Goal: Transaction & Acquisition: Purchase product/service

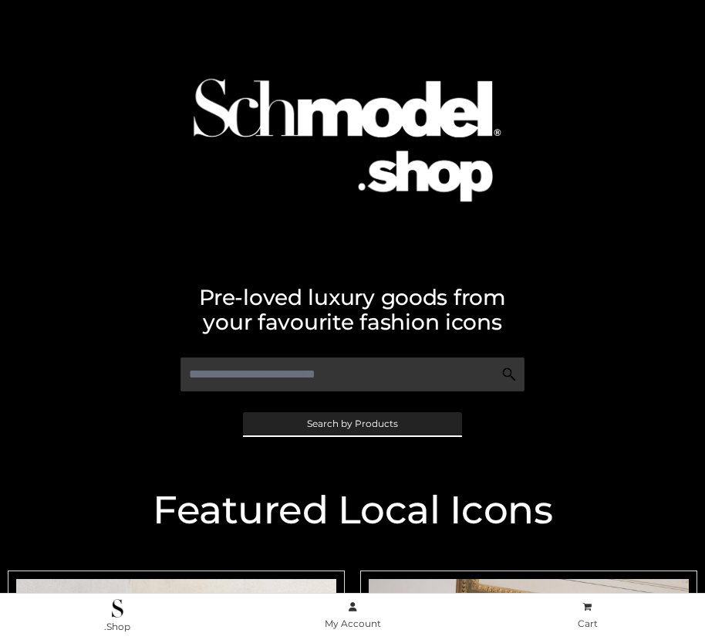
click at [352, 423] on span "Search by Products" at bounding box center [352, 423] width 91 height 9
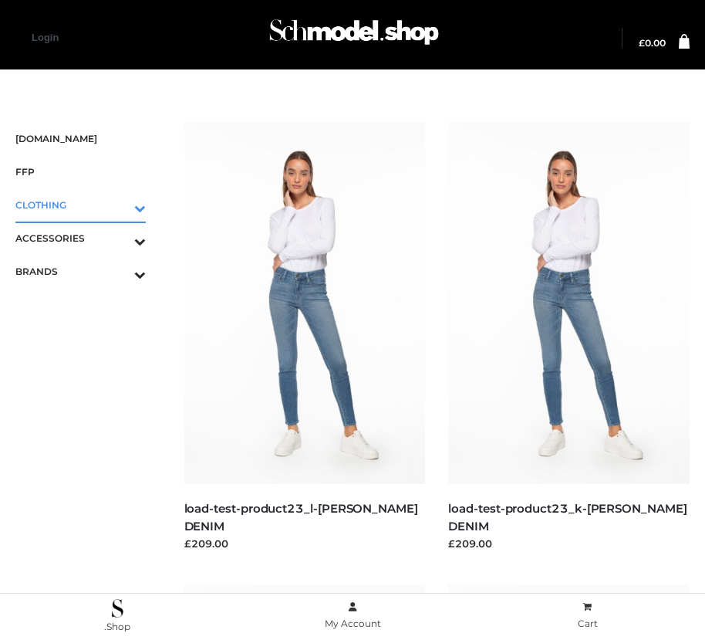
click at [118, 205] on icon "Toggle Submenu" at bounding box center [59, 208] width 173 height 18
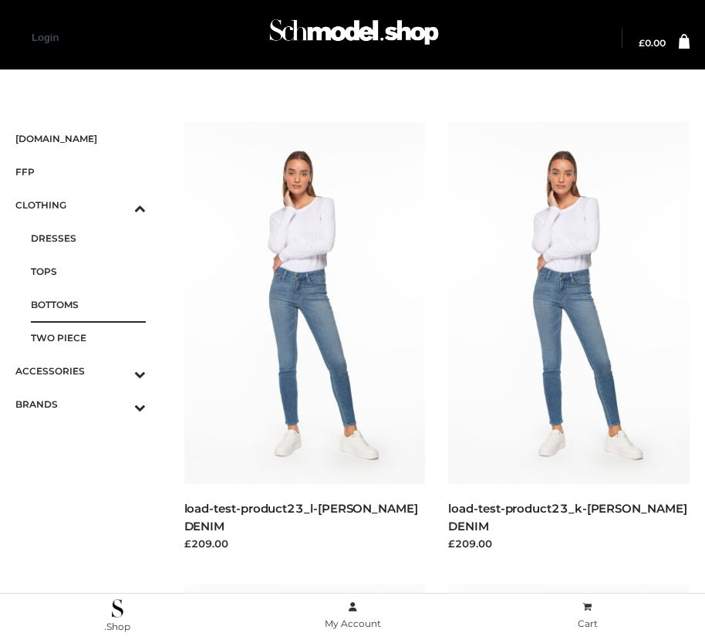
click at [88, 304] on span "BOTTOMS" at bounding box center [88, 305] width 115 height 18
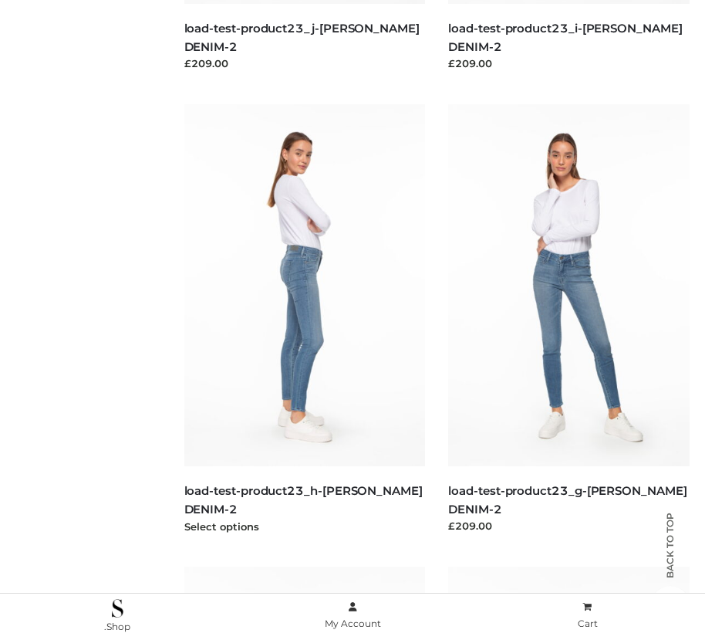
click at [304, 319] on img at bounding box center [305, 285] width 242 height 362
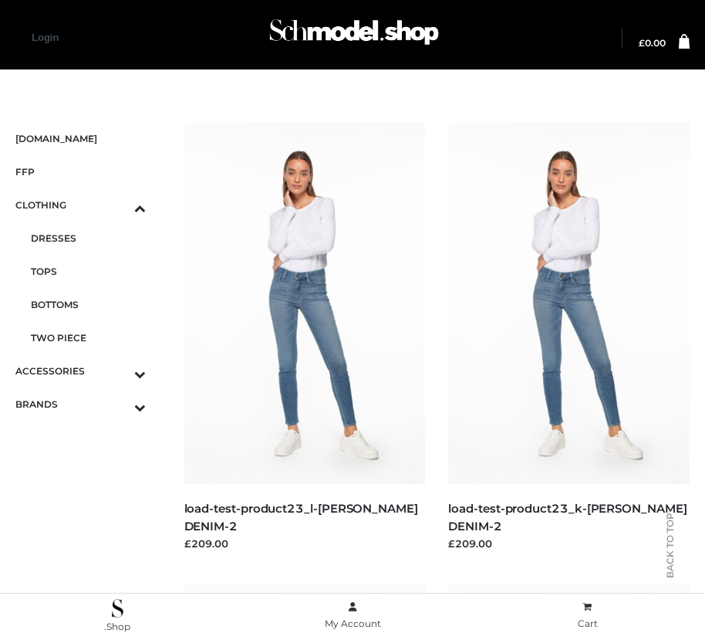
scroll to position [2330, 0]
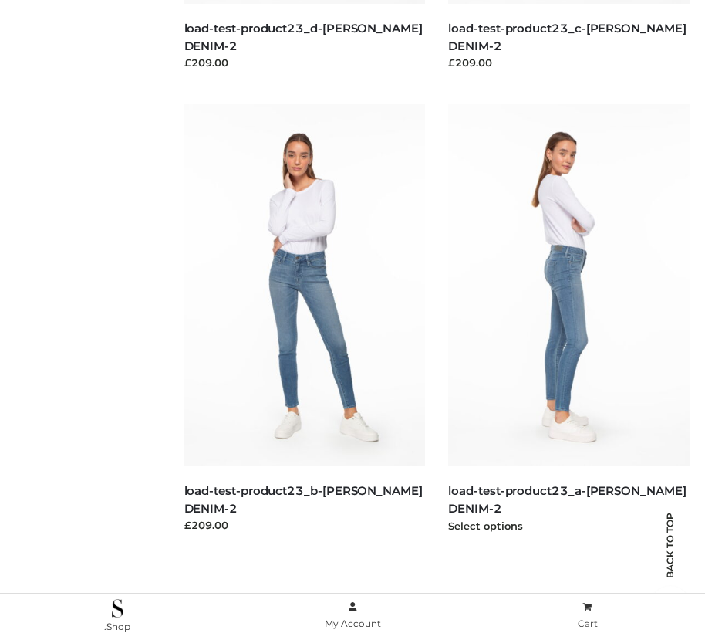
click at [569, 319] on img at bounding box center [569, 285] width 242 height 362
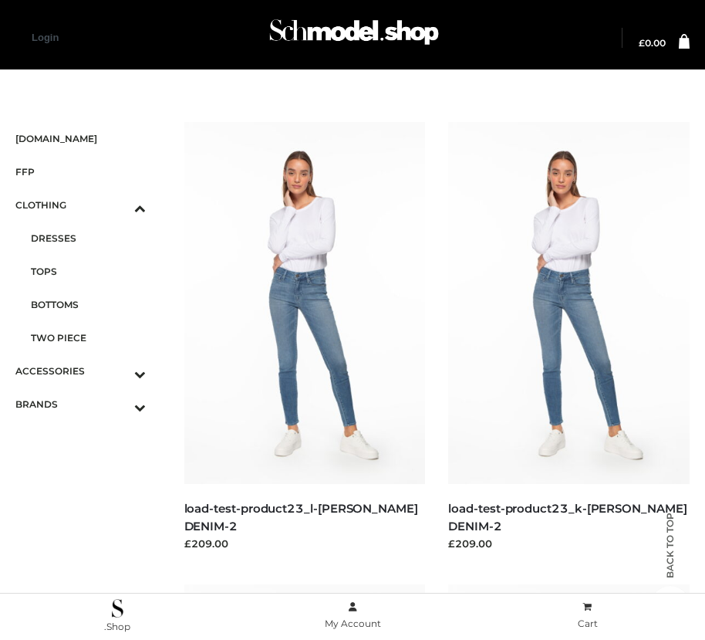
scroll to position [1868, 0]
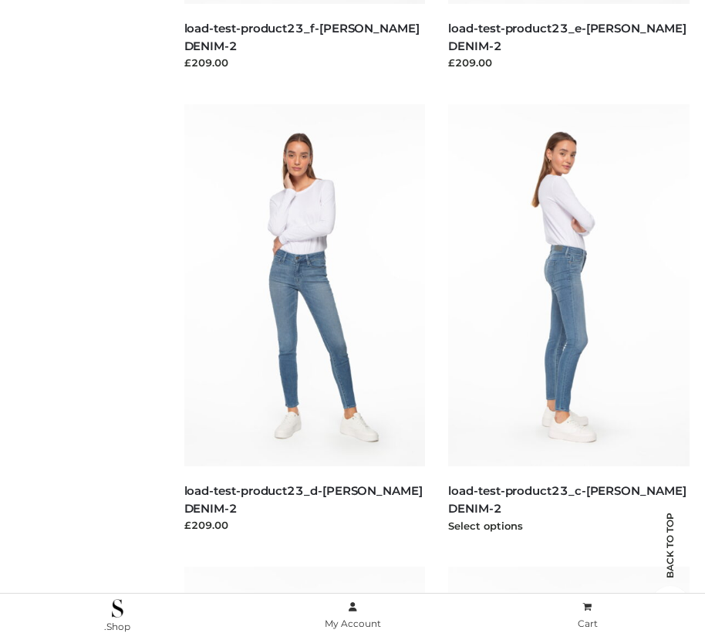
click at [569, 319] on img at bounding box center [569, 285] width 242 height 362
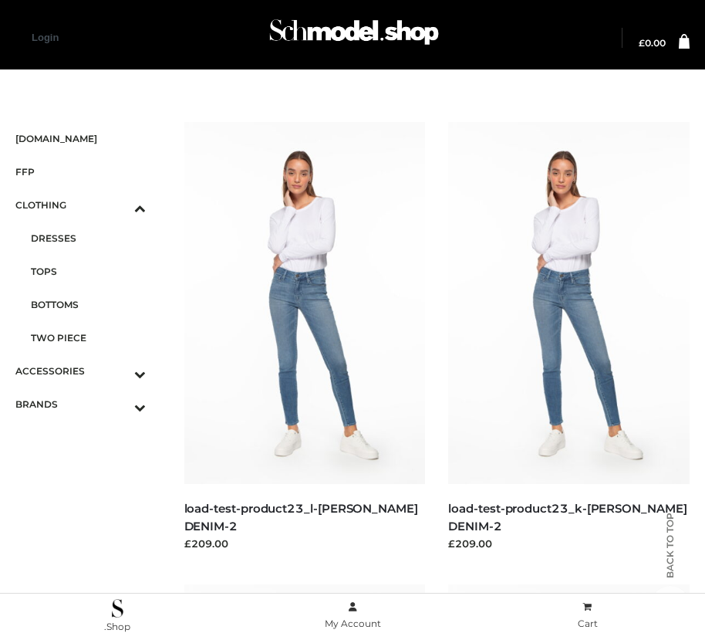
scroll to position [1405, 0]
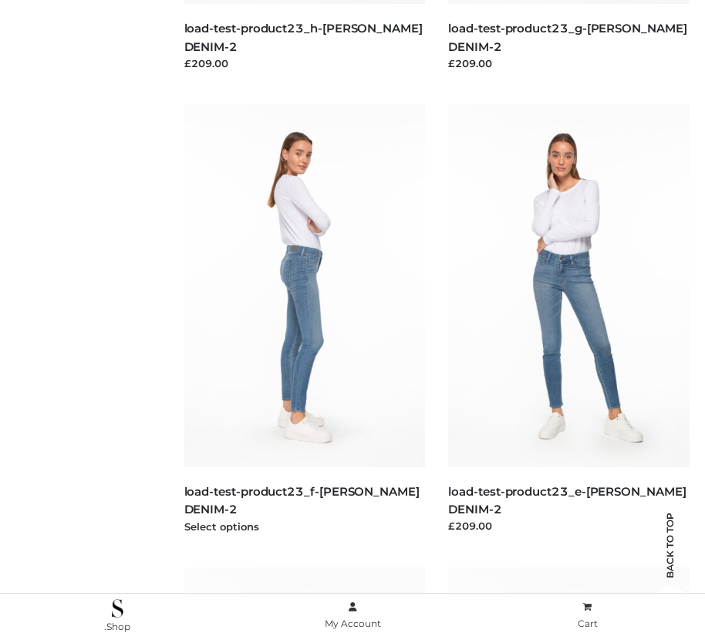
click at [304, 319] on img at bounding box center [305, 285] width 242 height 362
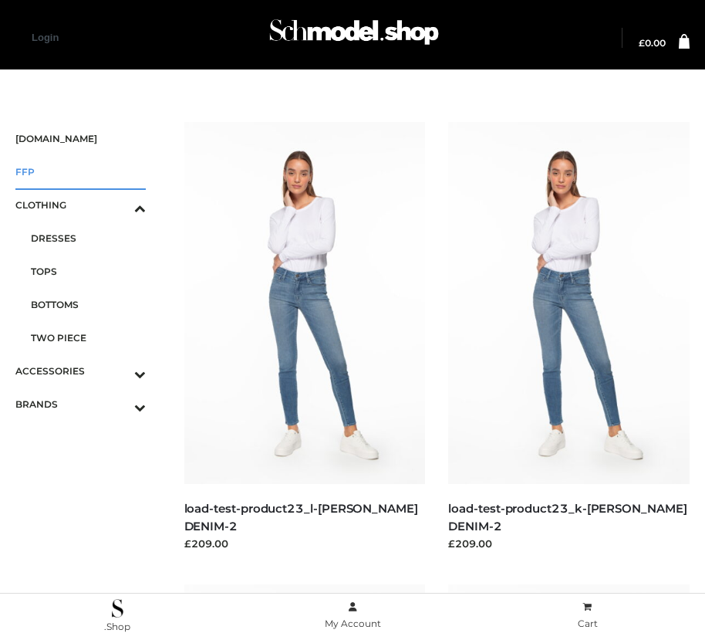
click at [80, 171] on span "FFP" at bounding box center [80, 172] width 130 height 18
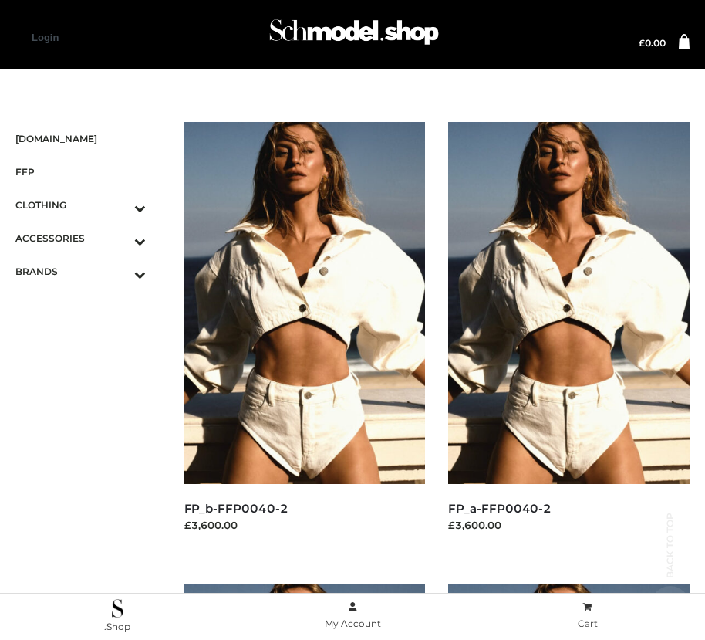
scroll to position [1405, 0]
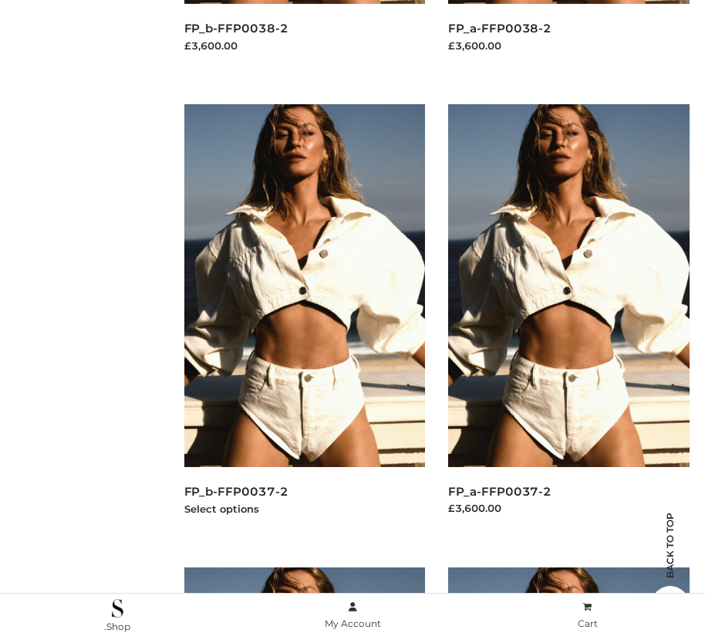
click at [304, 319] on img at bounding box center [305, 285] width 242 height 362
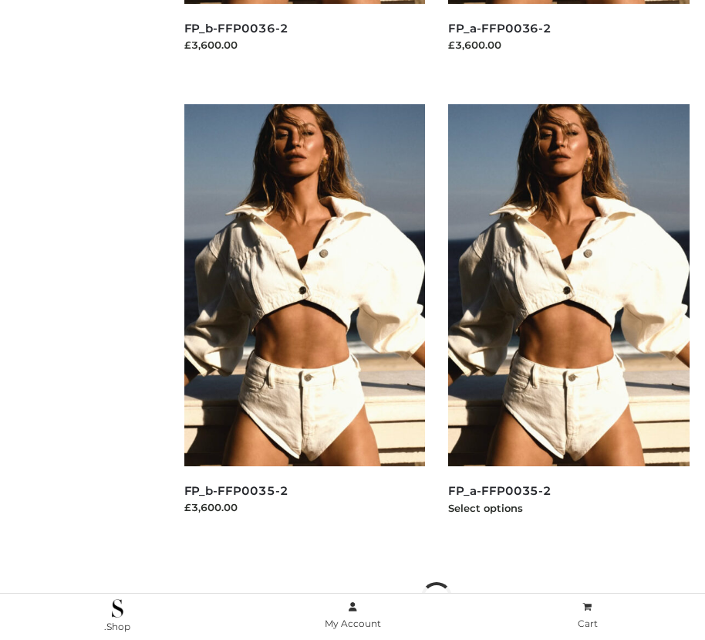
click at [569, 319] on img at bounding box center [569, 285] width 242 height 362
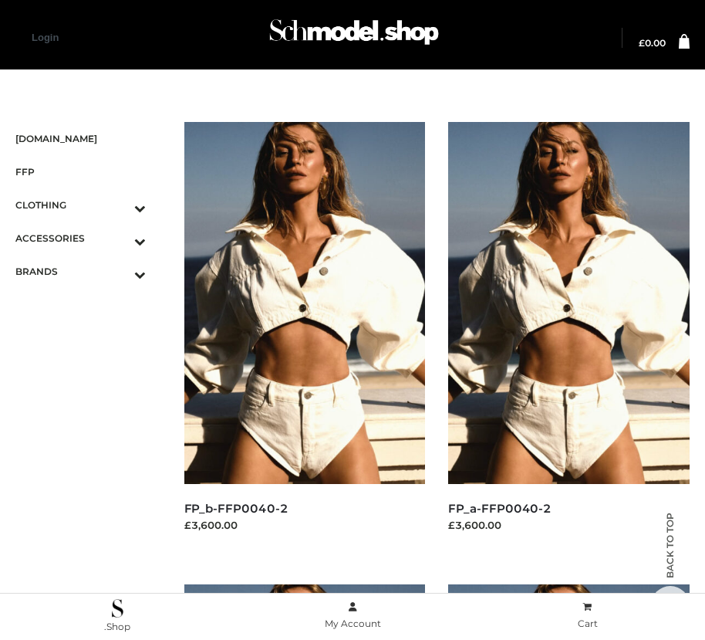
scroll to position [1868, 0]
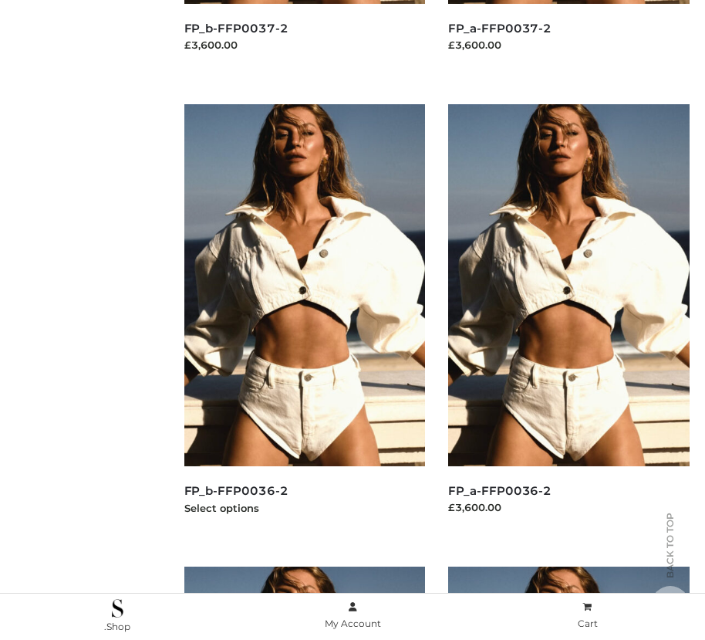
click at [304, 319] on img at bounding box center [305, 285] width 242 height 362
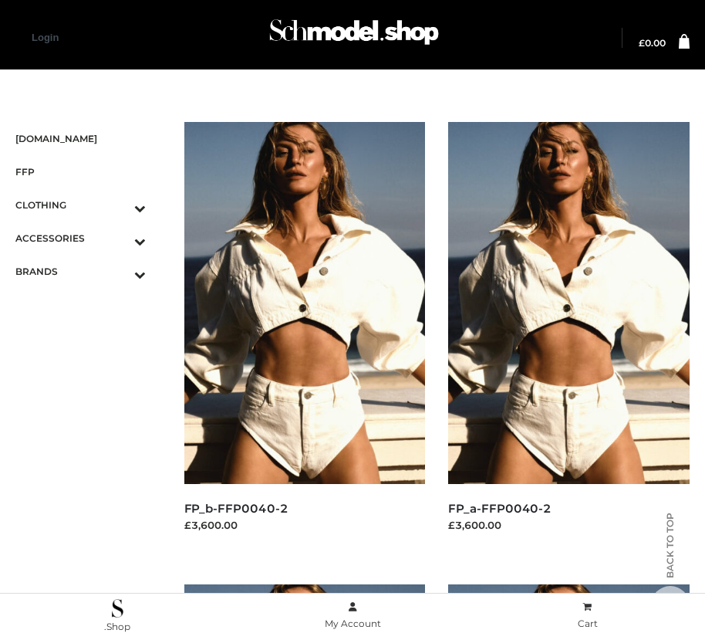
scroll to position [1405, 0]
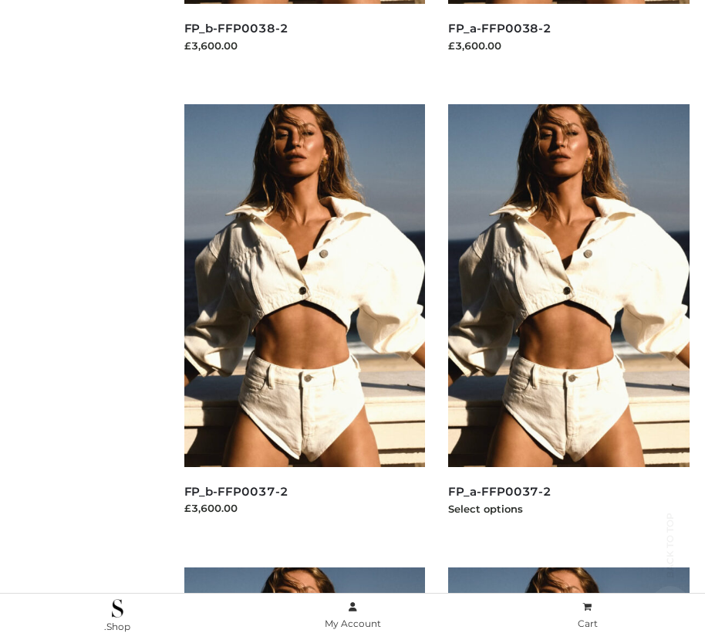
click at [569, 319] on img at bounding box center [569, 285] width 242 height 362
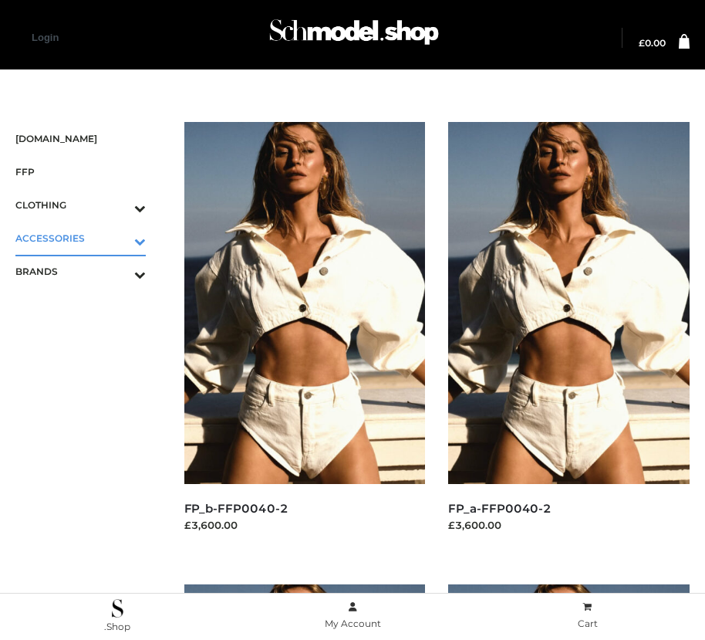
click at [118, 238] on icon "Toggle Submenu" at bounding box center [59, 241] width 173 height 18
click at [88, 304] on span "JEWELRY" at bounding box center [88, 305] width 115 height 18
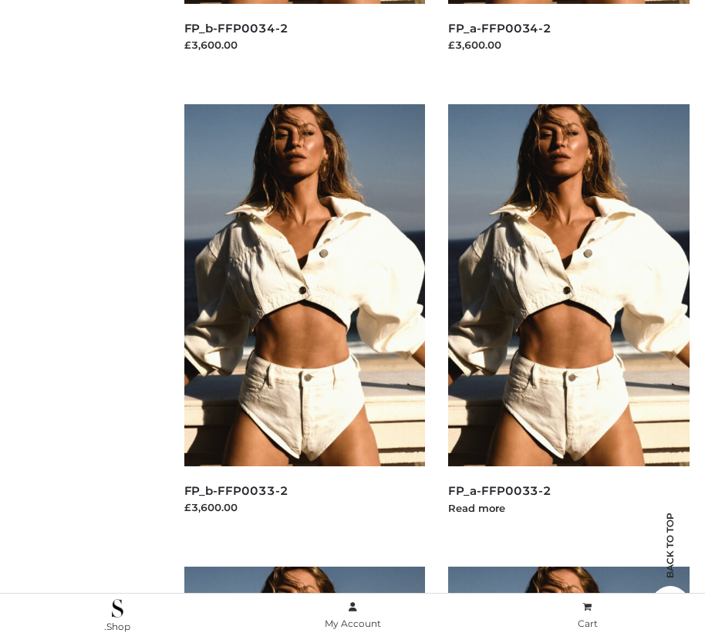
click at [569, 319] on img at bounding box center [569, 285] width 242 height 362
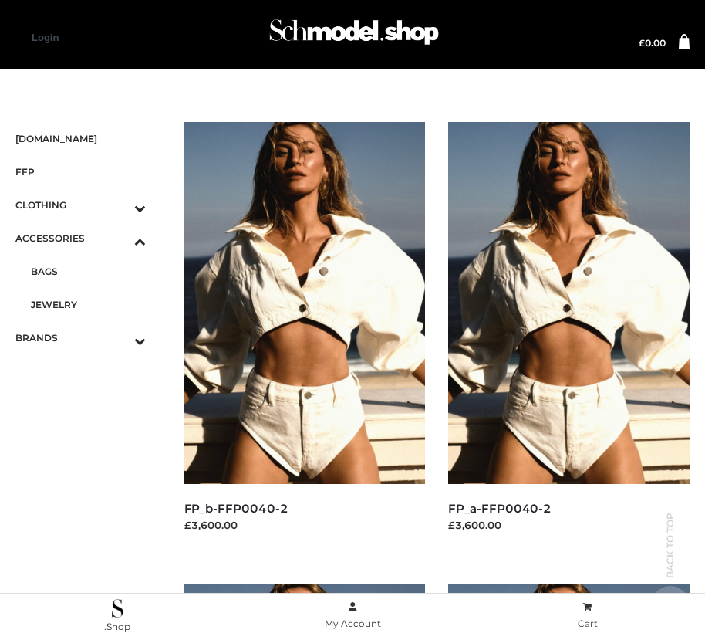
scroll to position [2808, 0]
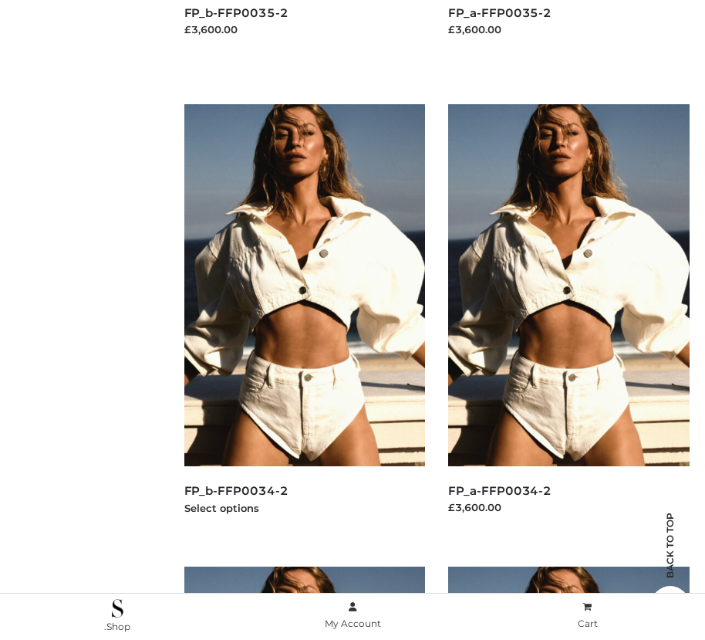
click at [304, 319] on img at bounding box center [305, 285] width 242 height 362
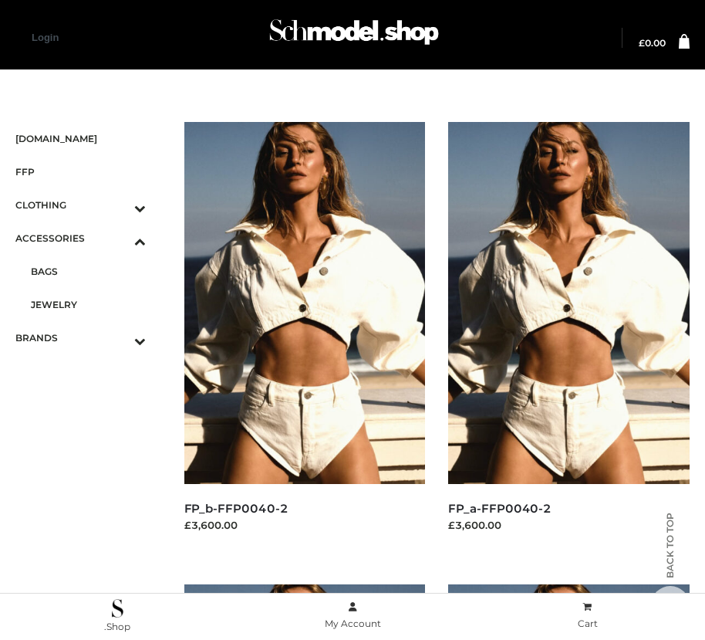
scroll to position [3732, 0]
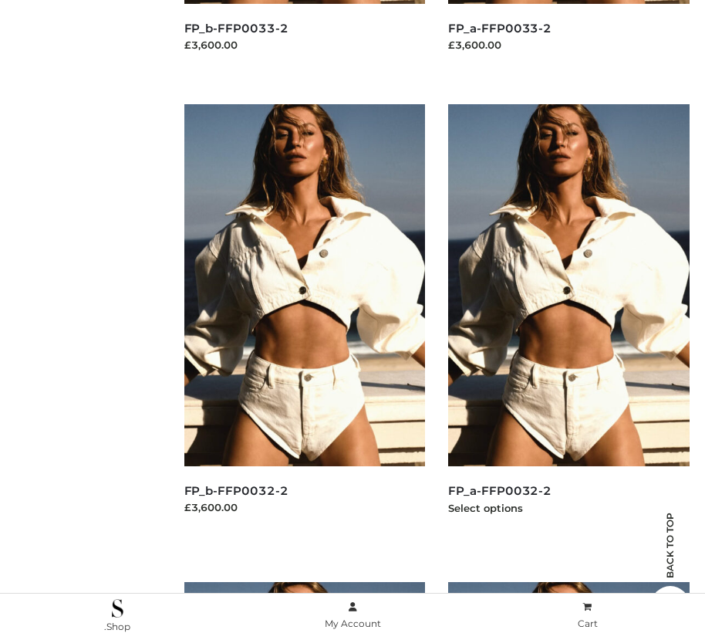
click at [569, 319] on img at bounding box center [569, 285] width 242 height 362
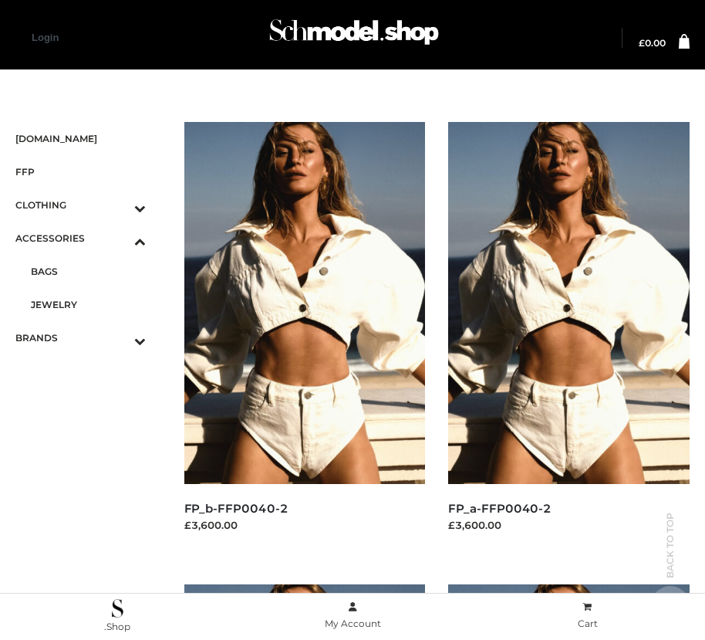
scroll to position [1868, 0]
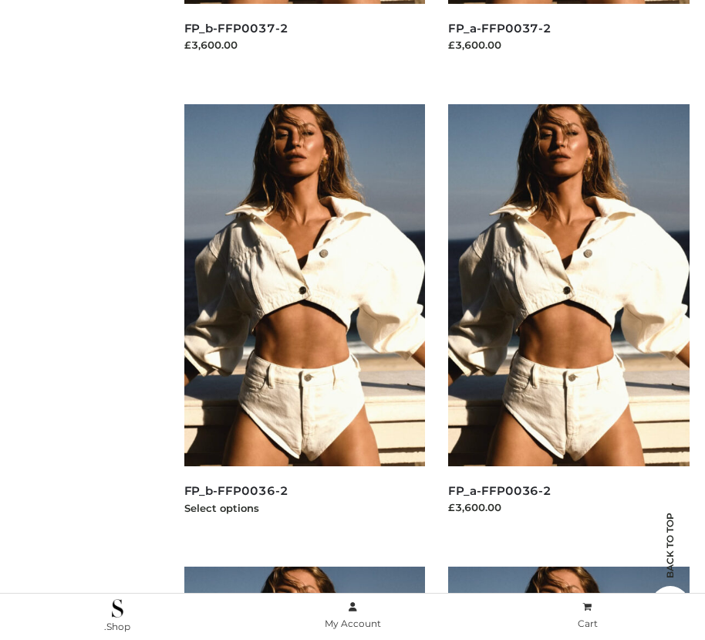
click at [304, 319] on img at bounding box center [305, 285] width 242 height 362
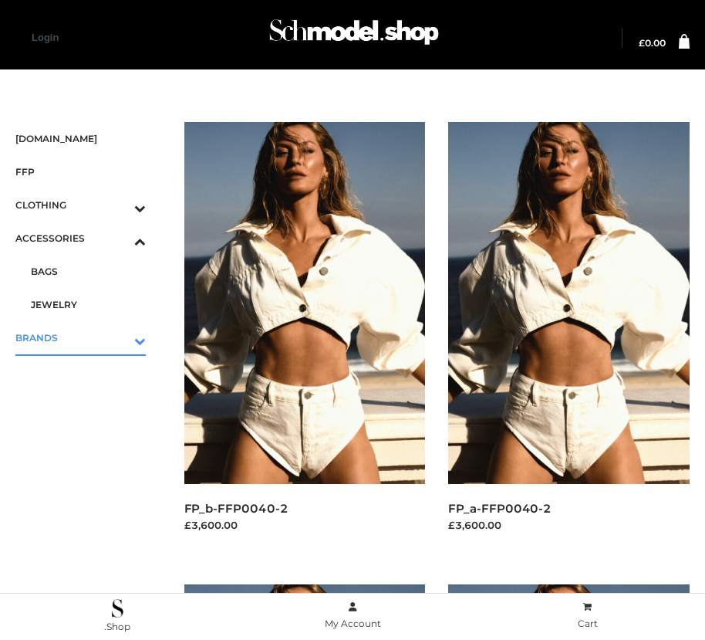
click at [118, 337] on icon "Toggle Submenu" at bounding box center [59, 341] width 173 height 18
click at [88, 337] on span "PARKERSMITH" at bounding box center [88, 338] width 115 height 18
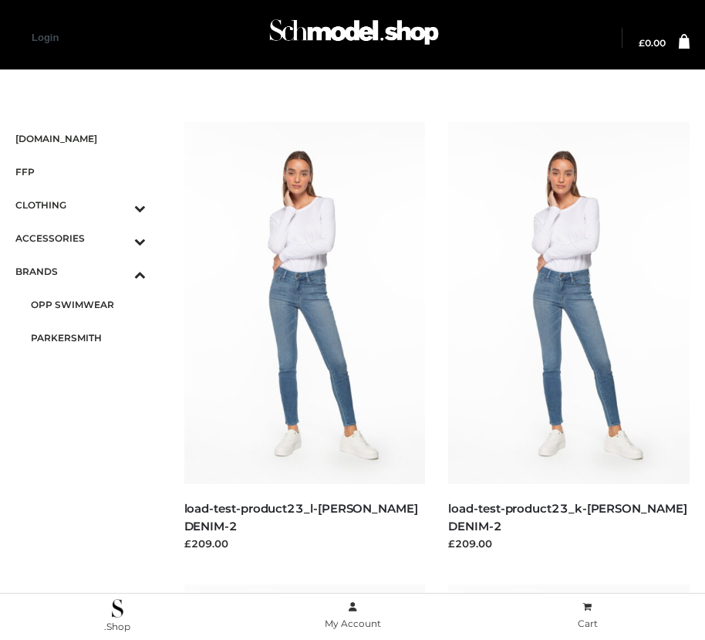
scroll to position [18, 0]
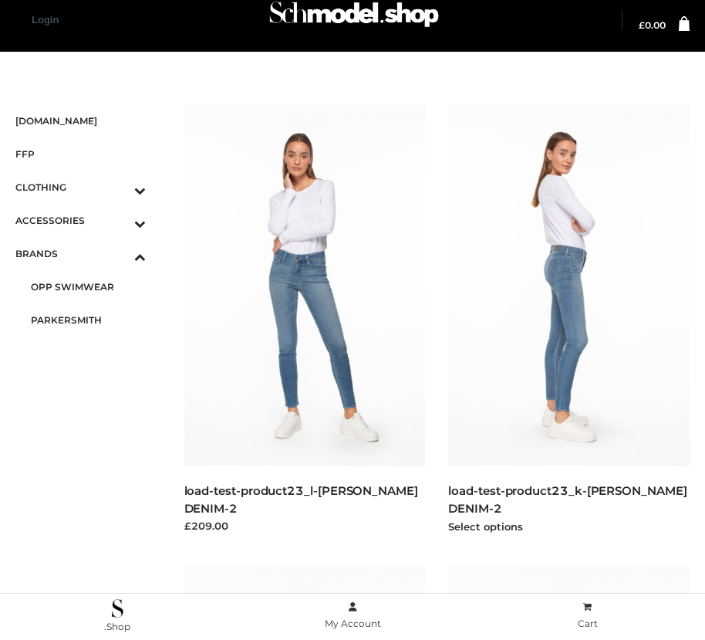
click at [569, 319] on img at bounding box center [569, 285] width 242 height 362
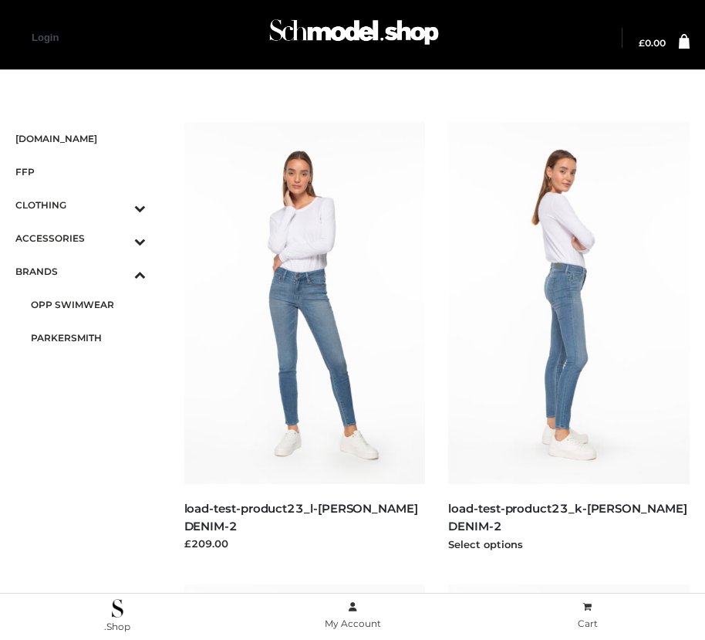
scroll to position [1868, 0]
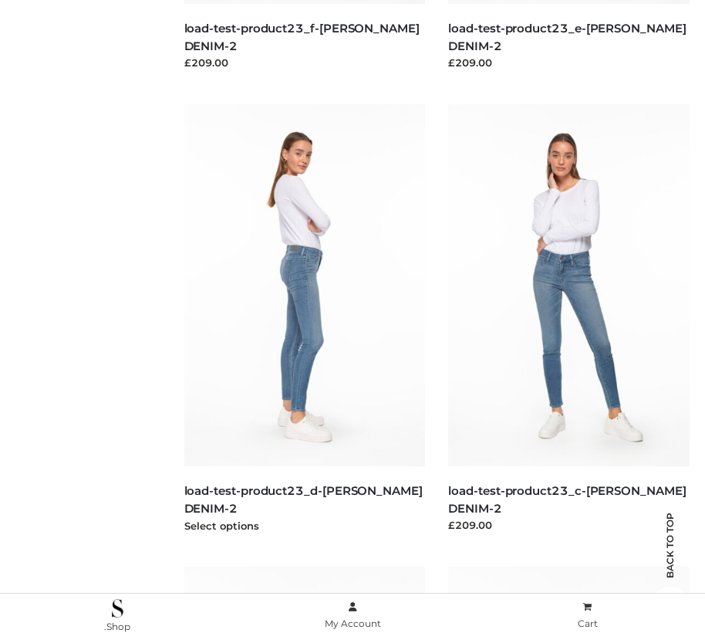
click at [304, 319] on img at bounding box center [305, 285] width 242 height 362
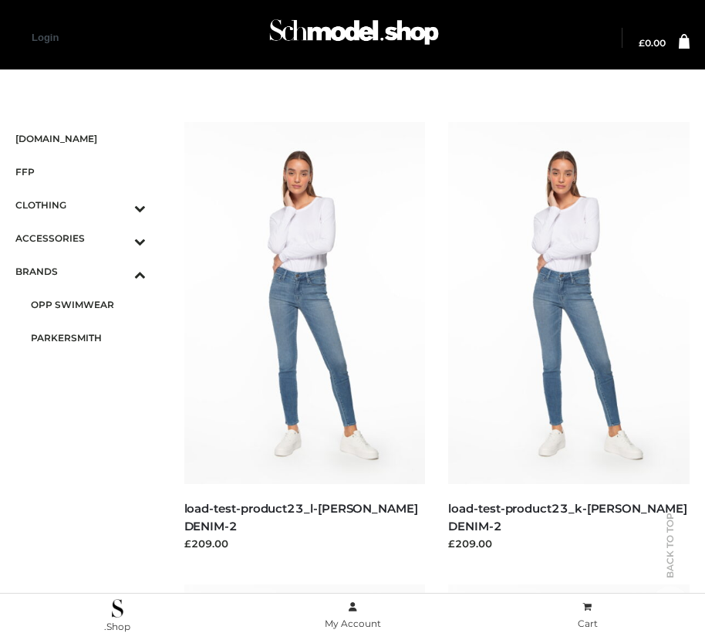
scroll to position [480, 0]
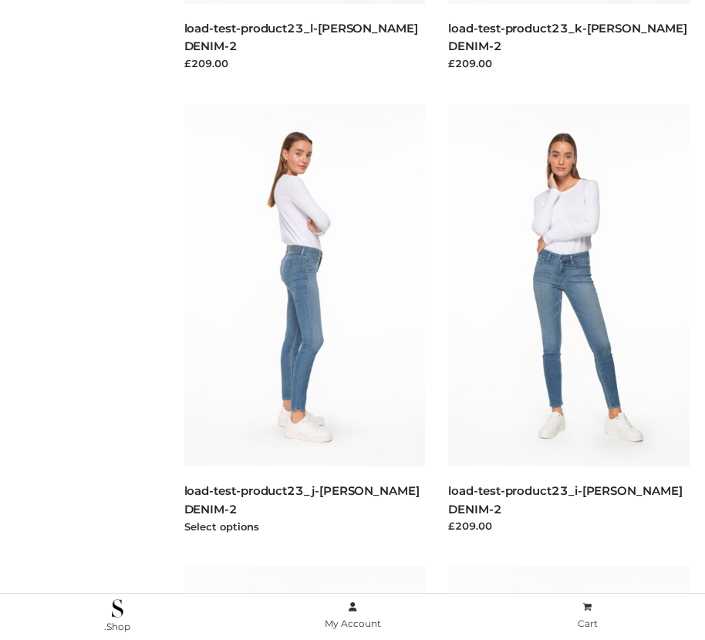
click at [304, 319] on img at bounding box center [305, 285] width 242 height 362
